Goal: Navigation & Orientation: Find specific page/section

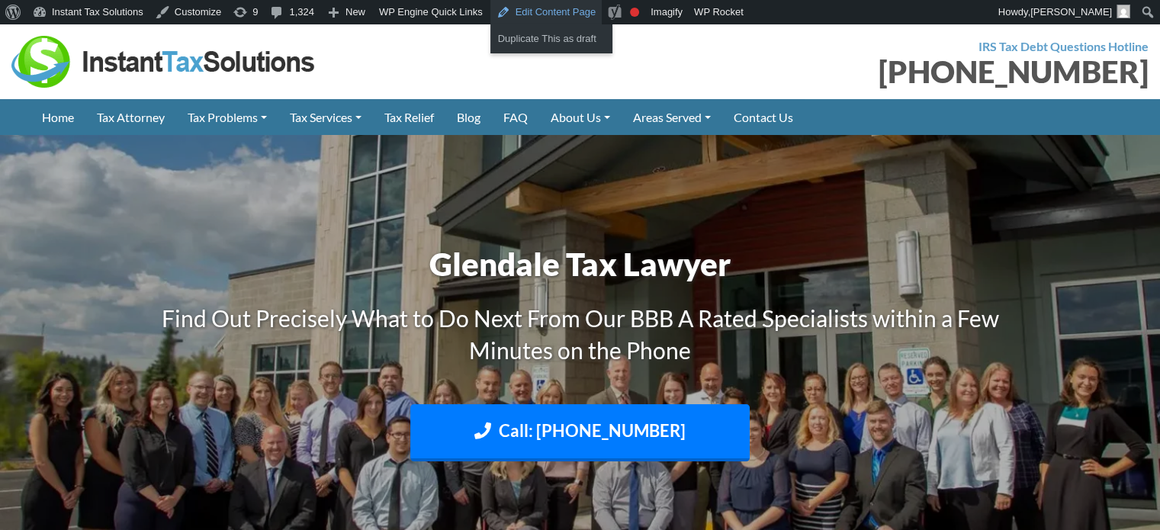
click at [532, 12] on link "Edit Content Page" at bounding box center [547, 12] width 112 height 24
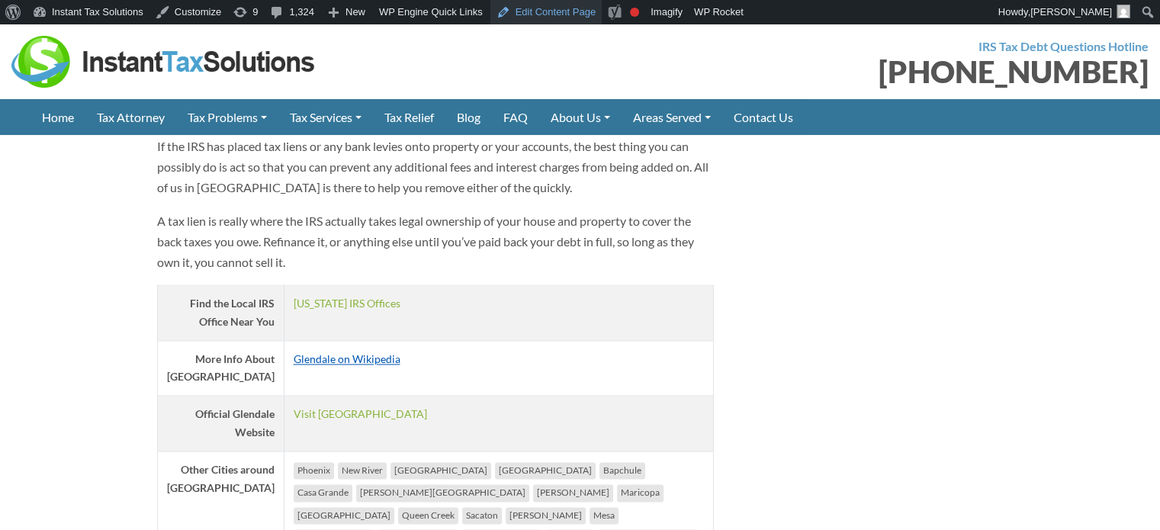
scroll to position [2365, 0]
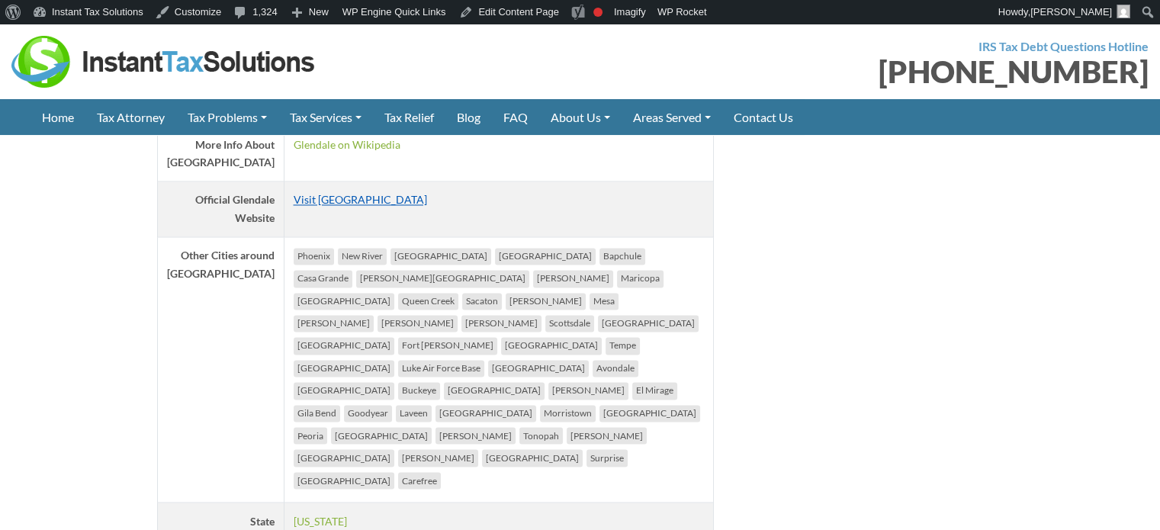
scroll to position [2365, 0]
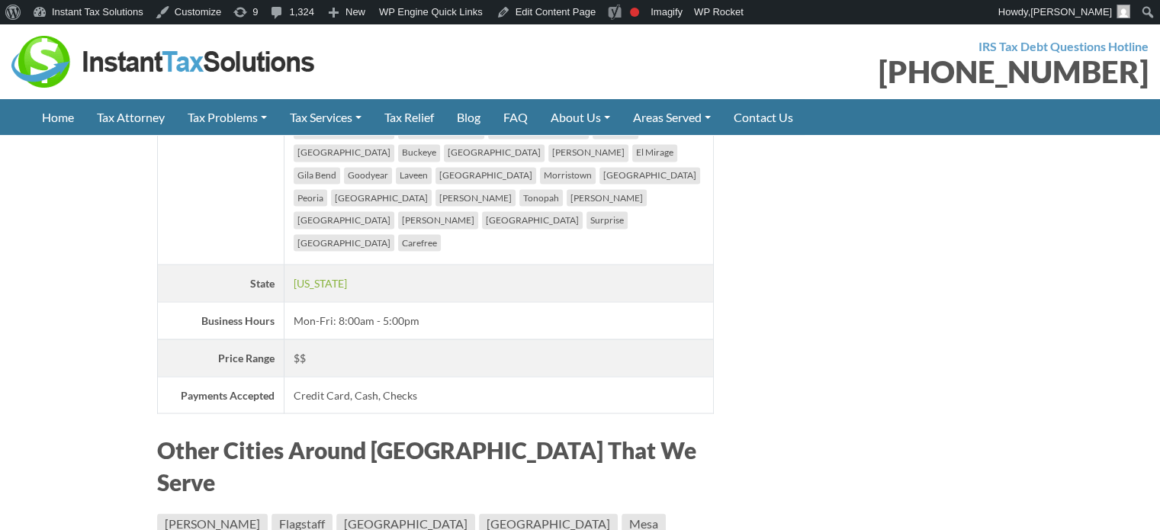
scroll to position [2746, 0]
